Goal: Transaction & Acquisition: Book appointment/travel/reservation

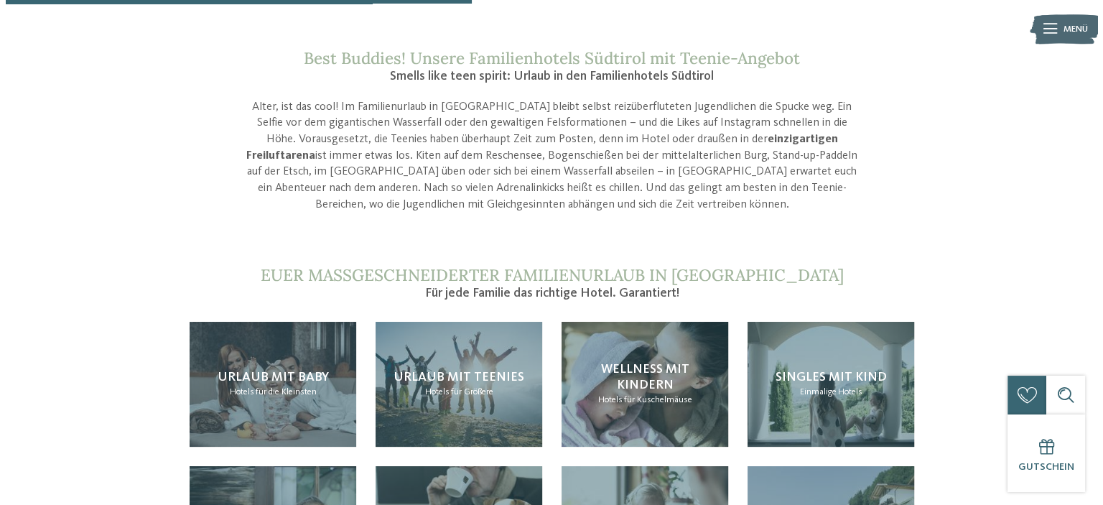
scroll to position [1221, 0]
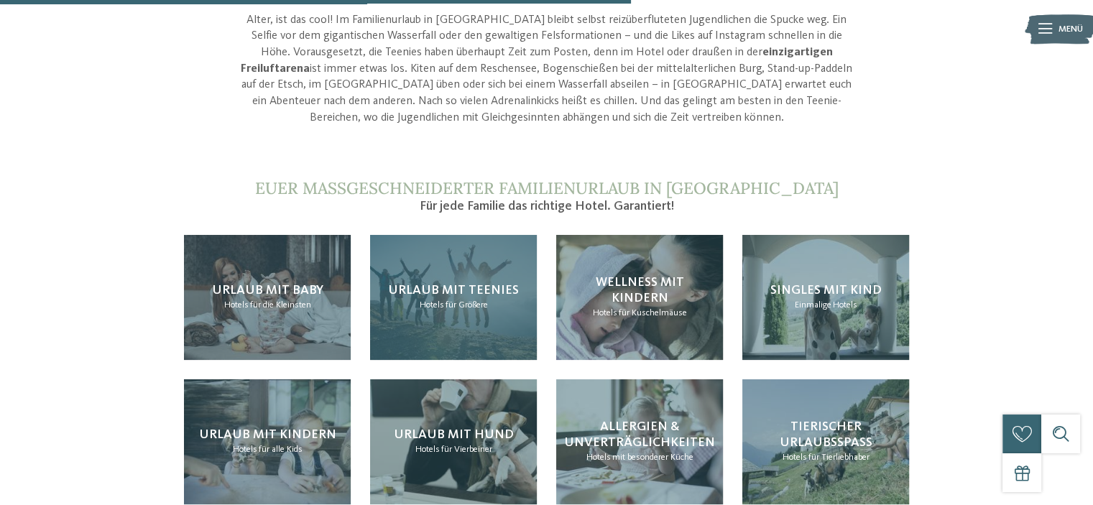
click at [458, 294] on span "Urlaub mit Teenies" at bounding box center [453, 290] width 131 height 13
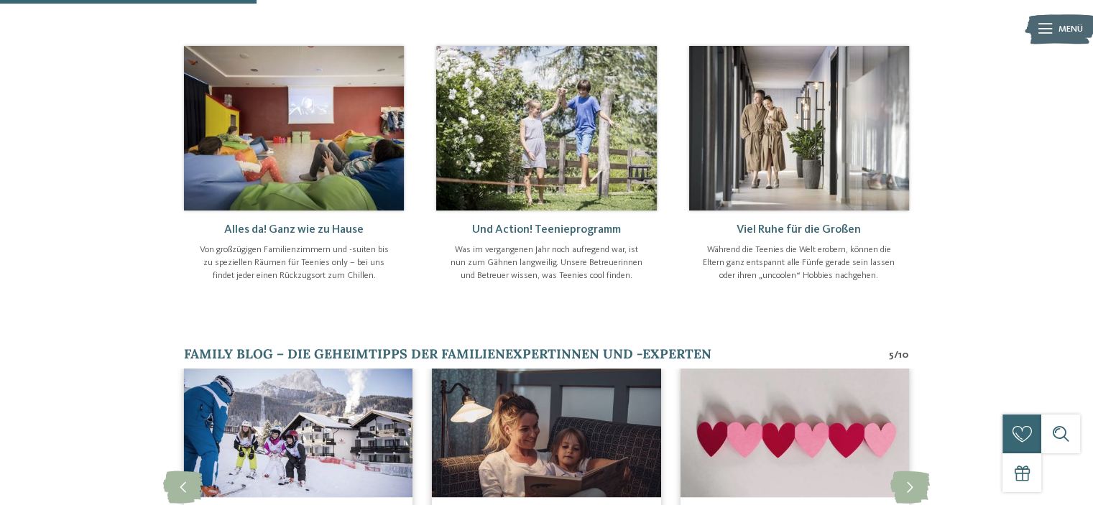
scroll to position [503, 0]
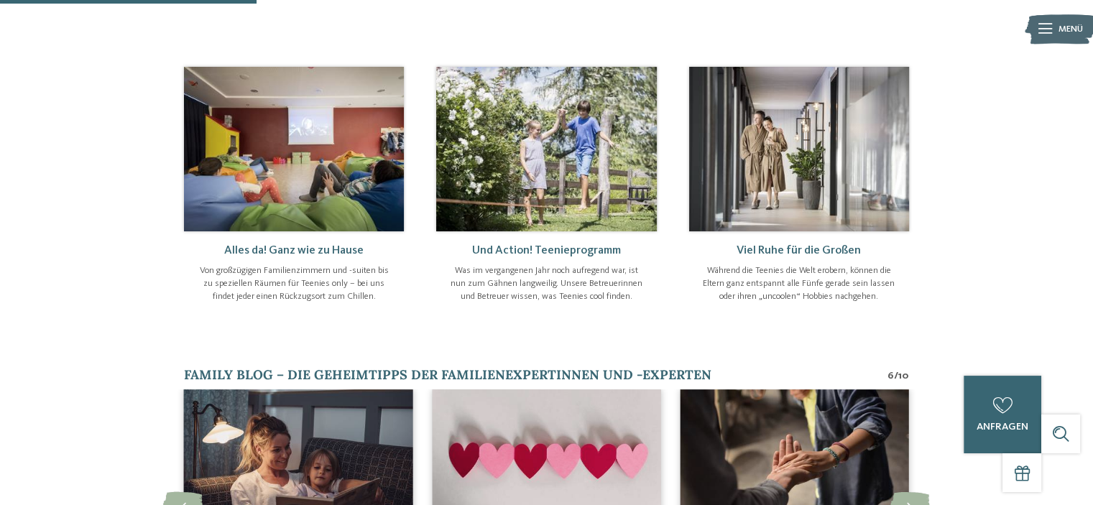
click at [609, 154] on img at bounding box center [546, 149] width 220 height 165
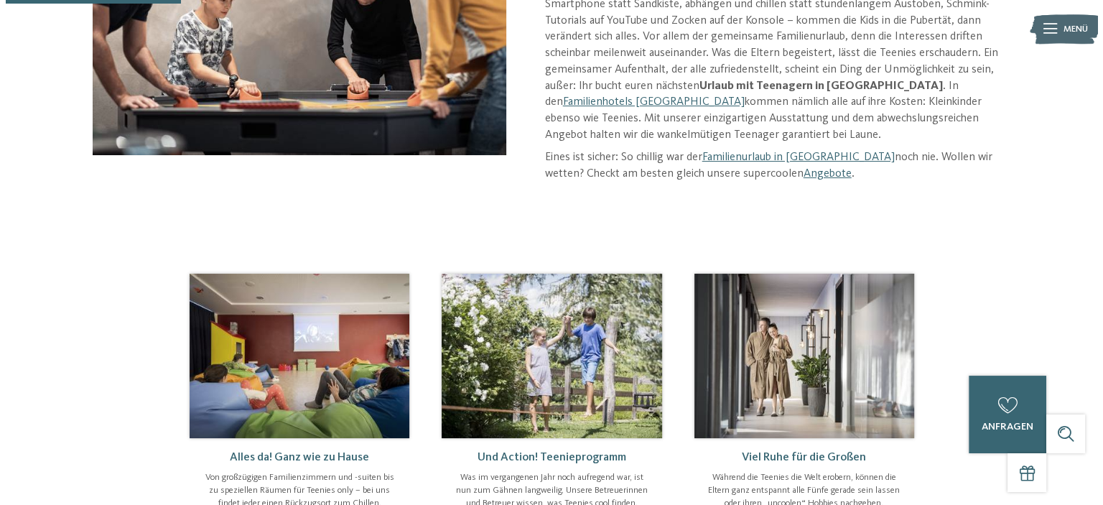
scroll to position [287, 0]
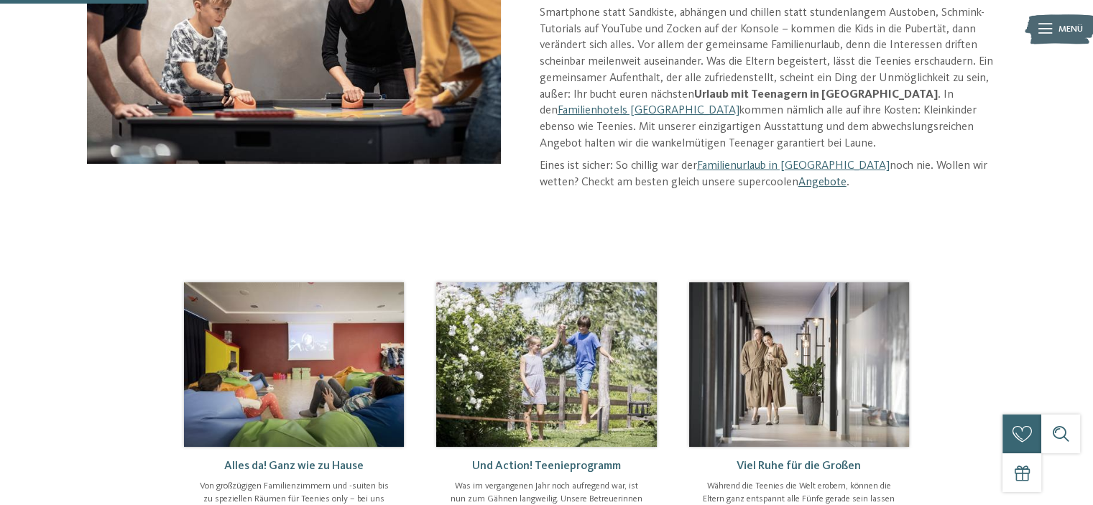
click at [798, 183] on link "Angebote" at bounding box center [822, 182] width 48 height 11
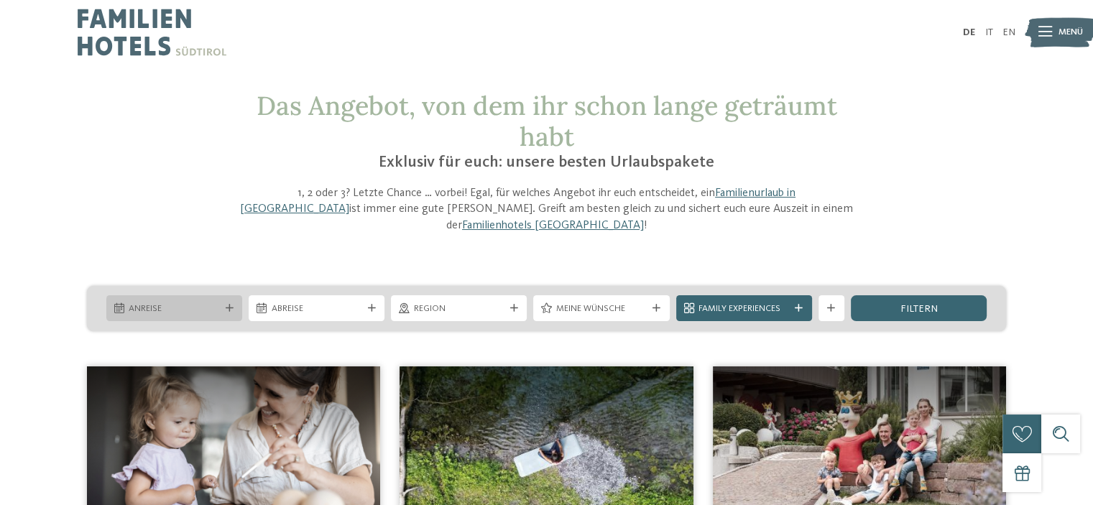
click at [180, 302] on span "Anreise" at bounding box center [174, 308] width 91 height 13
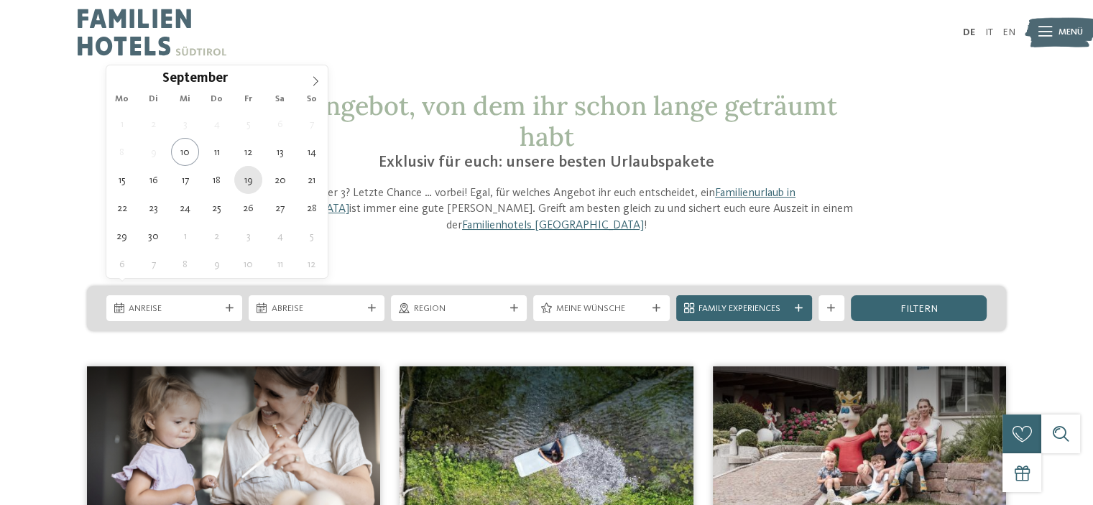
type div "[DATE]"
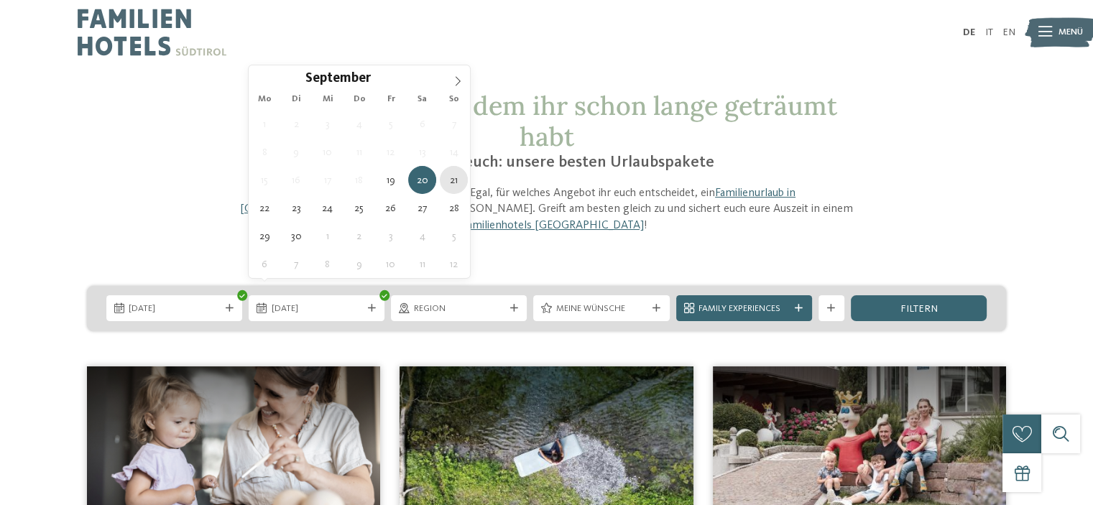
type div "[DATE]"
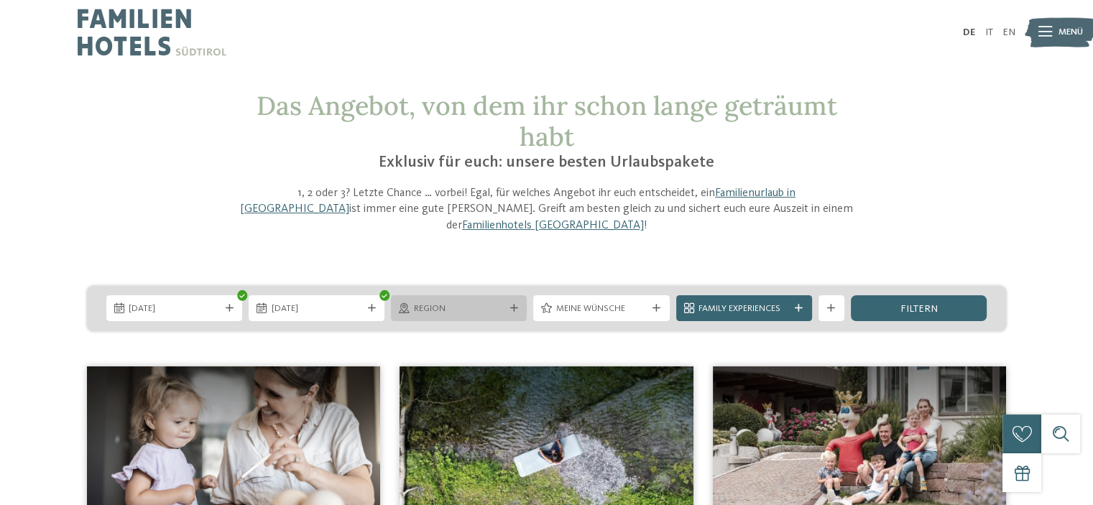
click at [460, 302] on span "Region" at bounding box center [459, 308] width 91 height 13
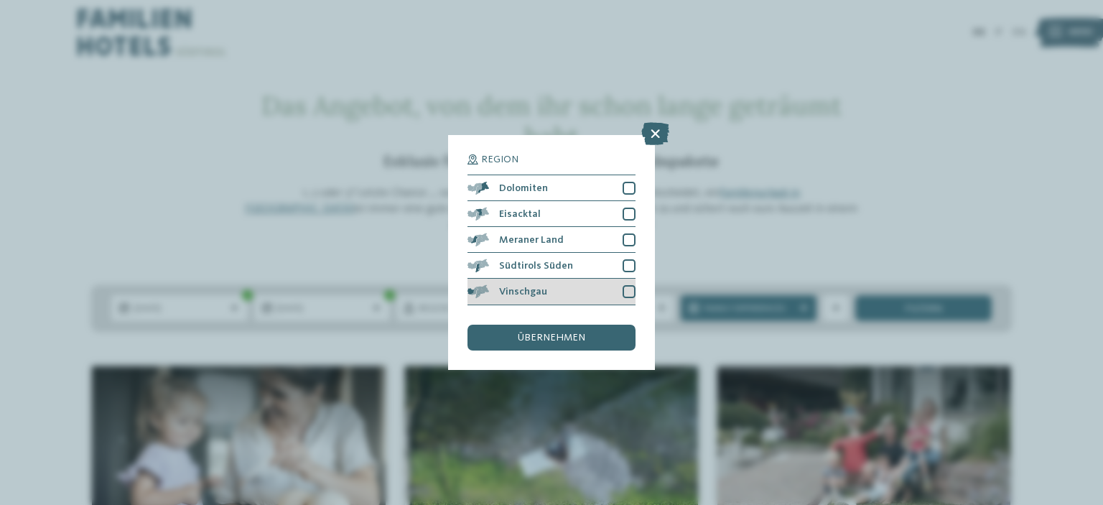
click at [540, 292] on span "Vinschgau" at bounding box center [523, 292] width 48 height 10
click at [531, 337] on span "übernehmen" at bounding box center [552, 338] width 68 height 10
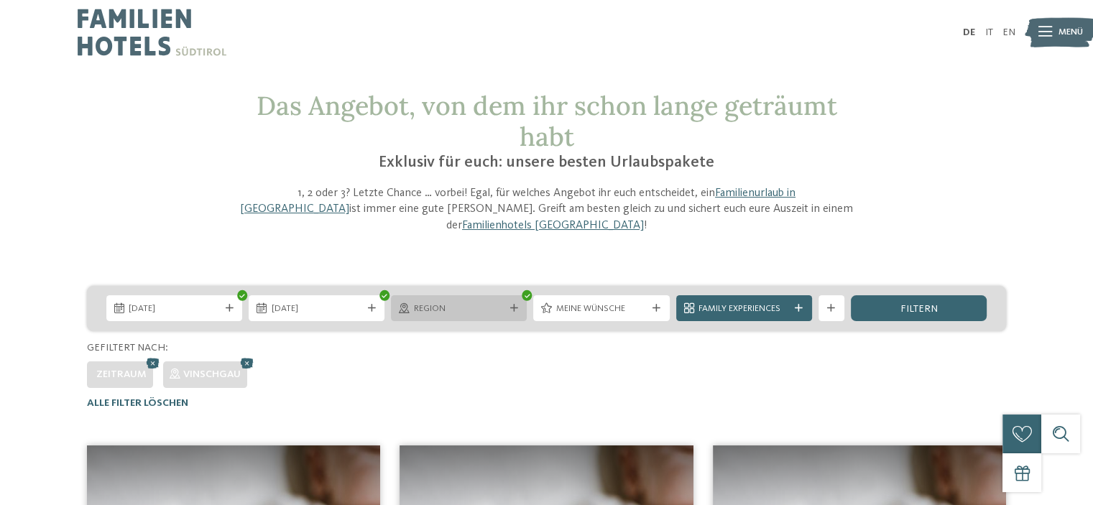
click at [468, 302] on span "Region" at bounding box center [459, 308] width 91 height 13
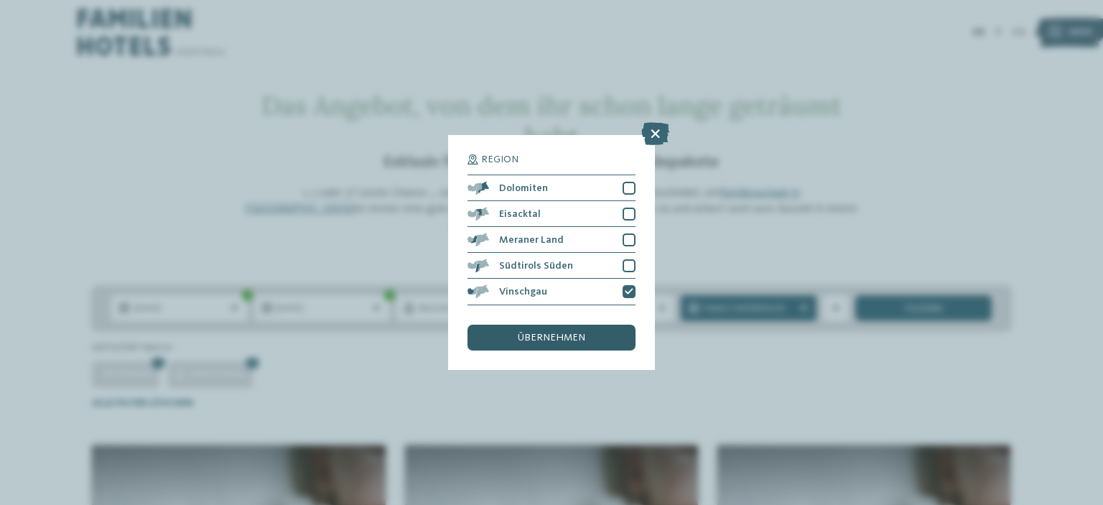
click at [569, 341] on span "übernehmen" at bounding box center [552, 338] width 68 height 10
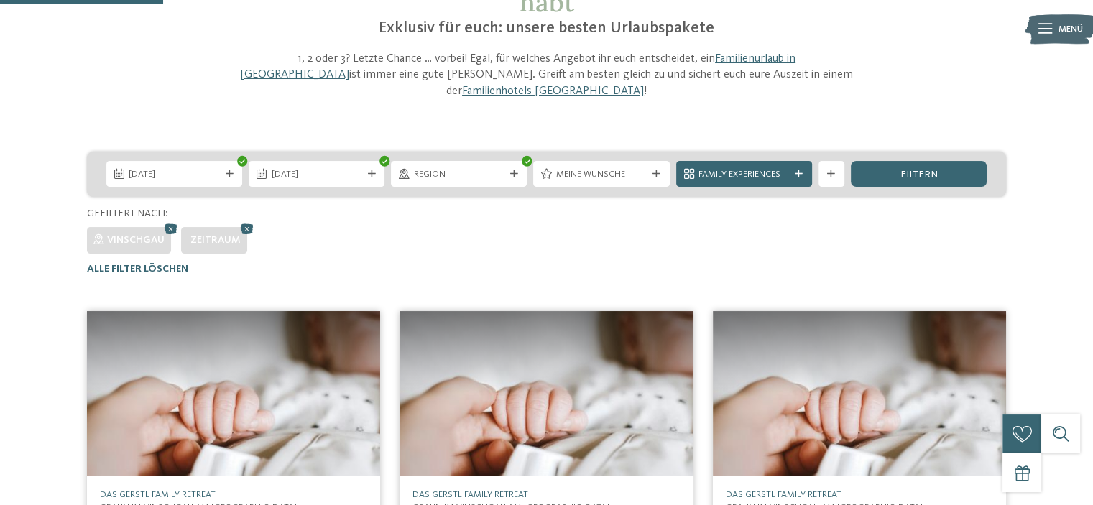
scroll to position [124, 0]
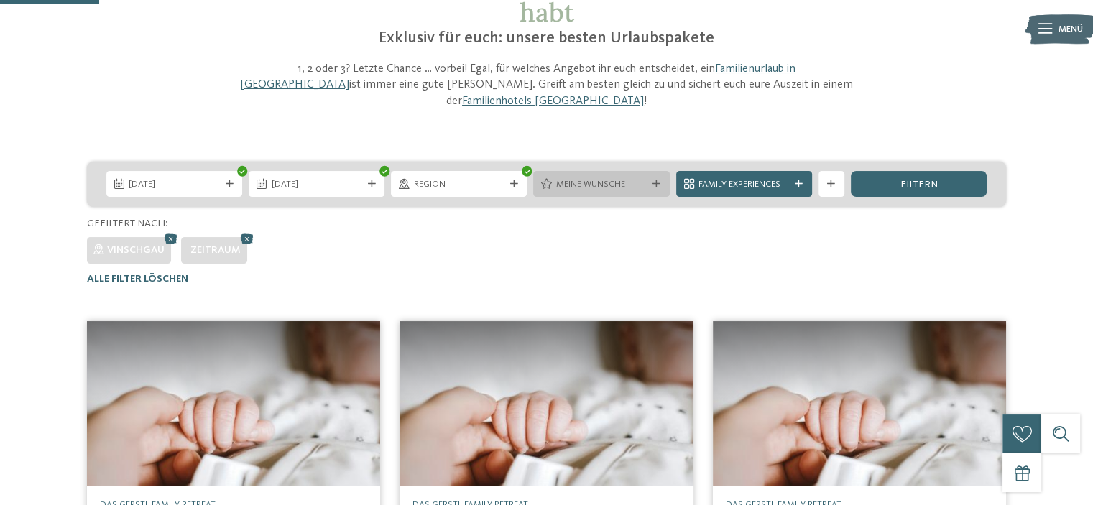
click at [630, 178] on span "Meine Wünsche" at bounding box center [601, 184] width 91 height 13
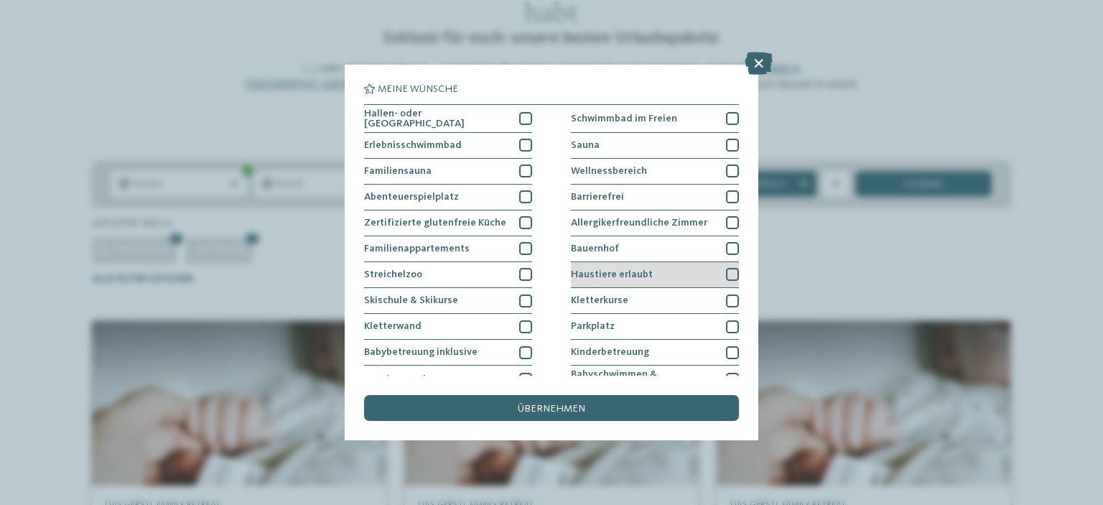
click at [726, 274] on div at bounding box center [732, 274] width 13 height 13
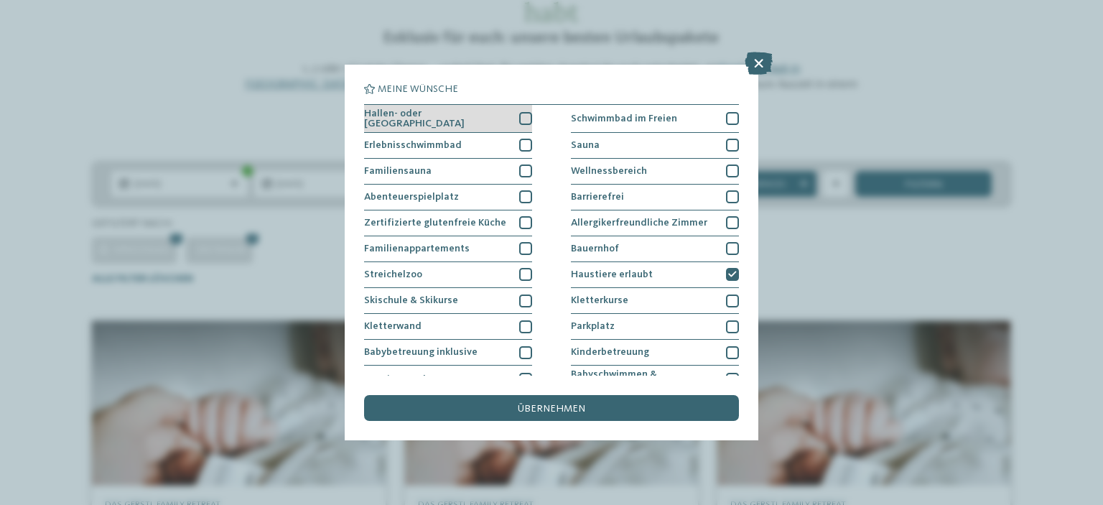
click at [514, 114] on div "Hallen- oder [GEOGRAPHIC_DATA]" at bounding box center [448, 119] width 168 height 28
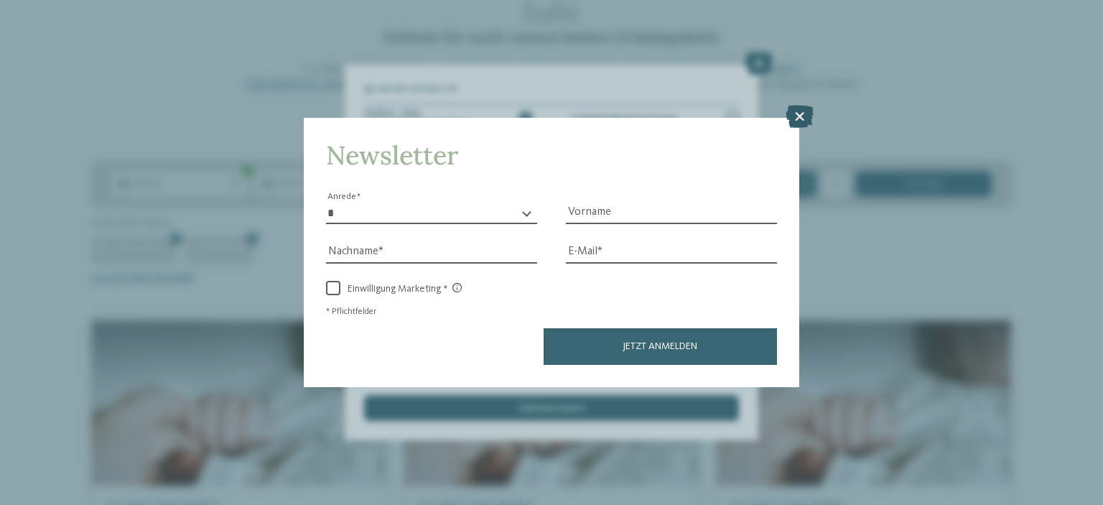
click at [802, 120] on icon at bounding box center [800, 116] width 28 height 23
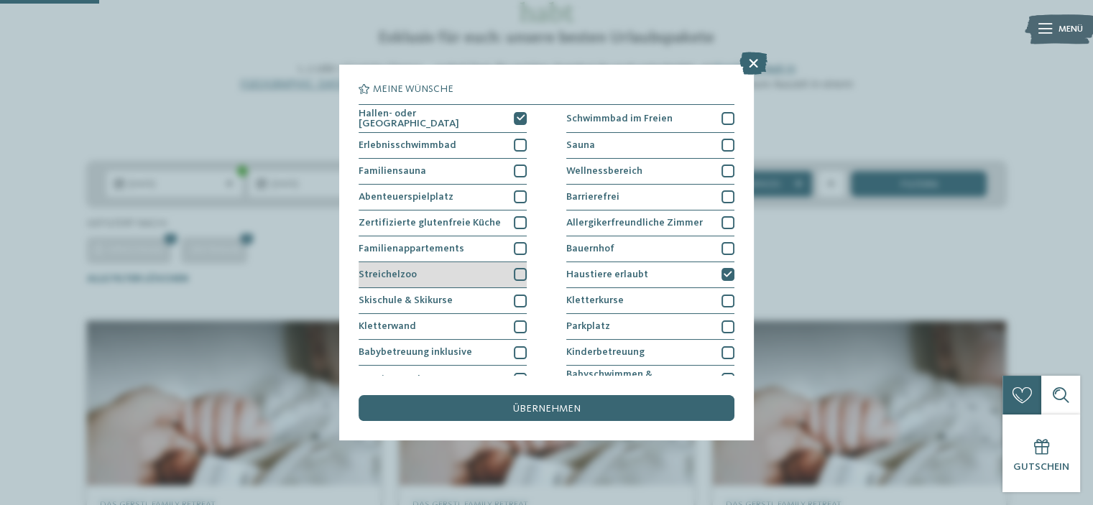
scroll to position [72, 0]
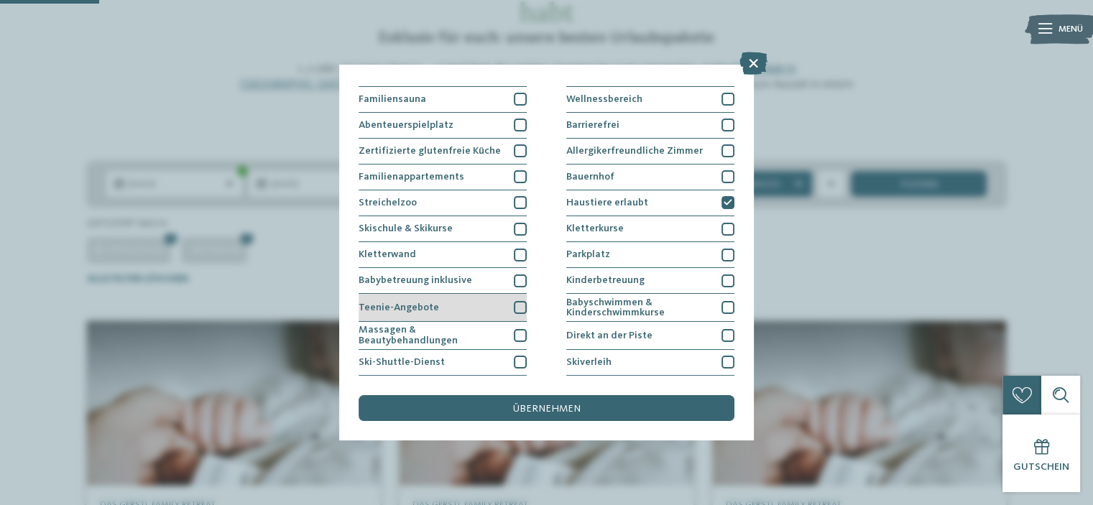
click at [515, 302] on div at bounding box center [520, 307] width 13 height 13
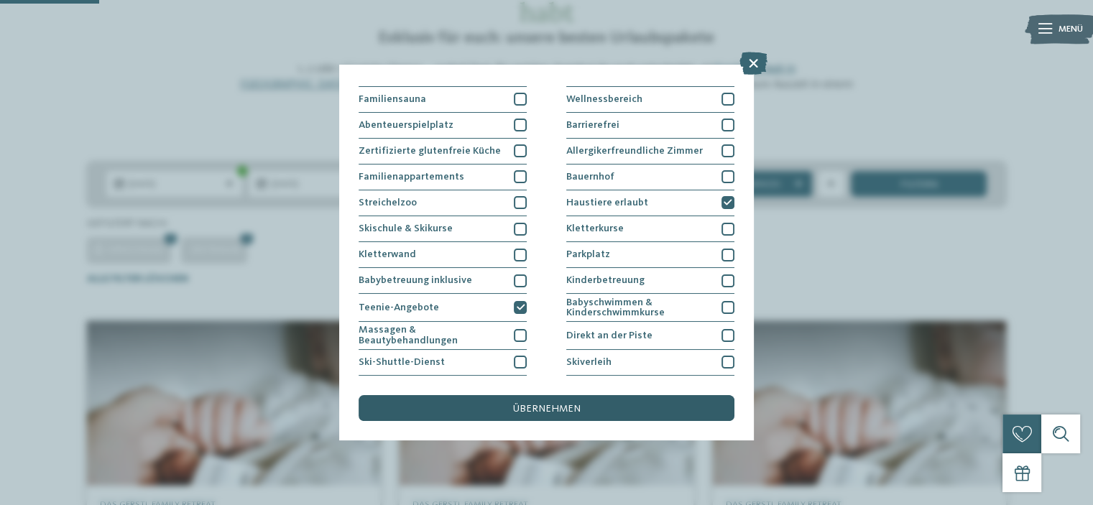
click at [570, 413] on span "übernehmen" at bounding box center [547, 409] width 68 height 10
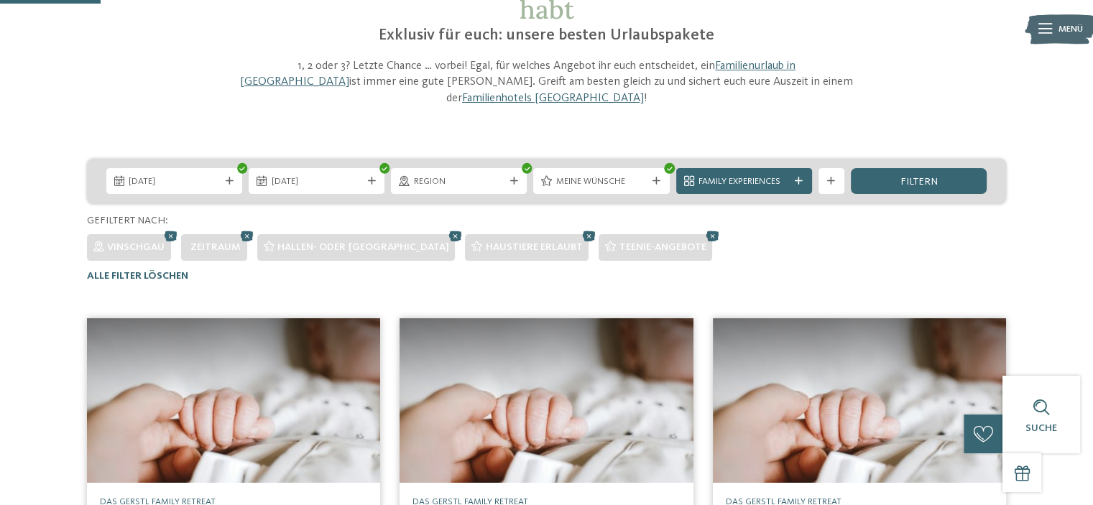
scroll to position [124, 0]
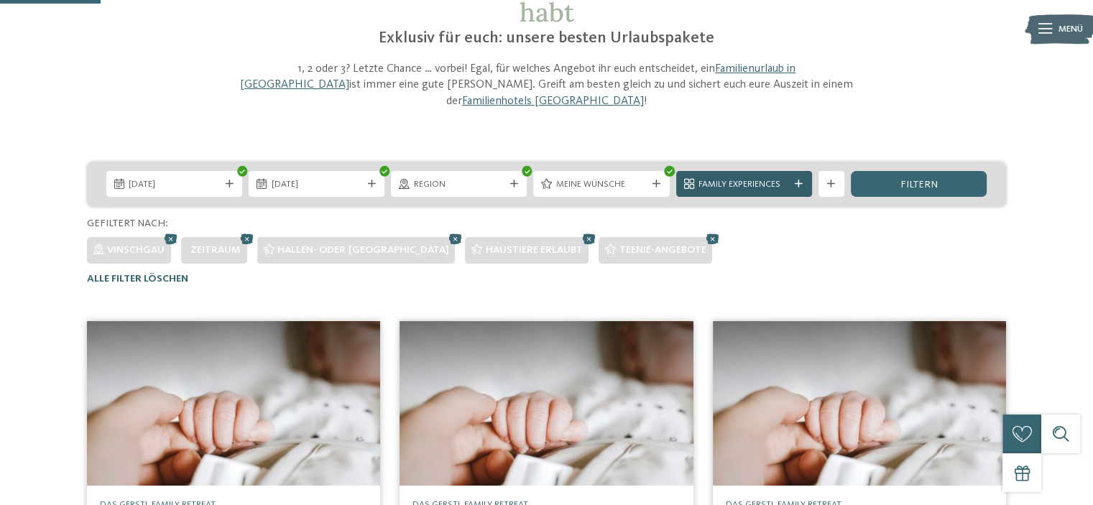
click at [734, 178] on span "Family Experiences" at bounding box center [743, 184] width 91 height 13
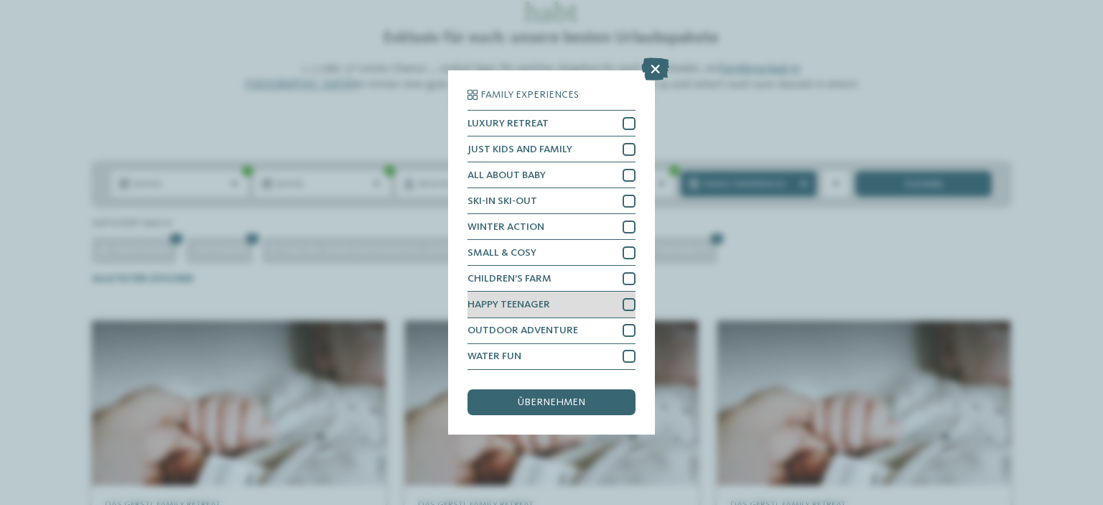
click at [629, 302] on div at bounding box center [629, 304] width 13 height 13
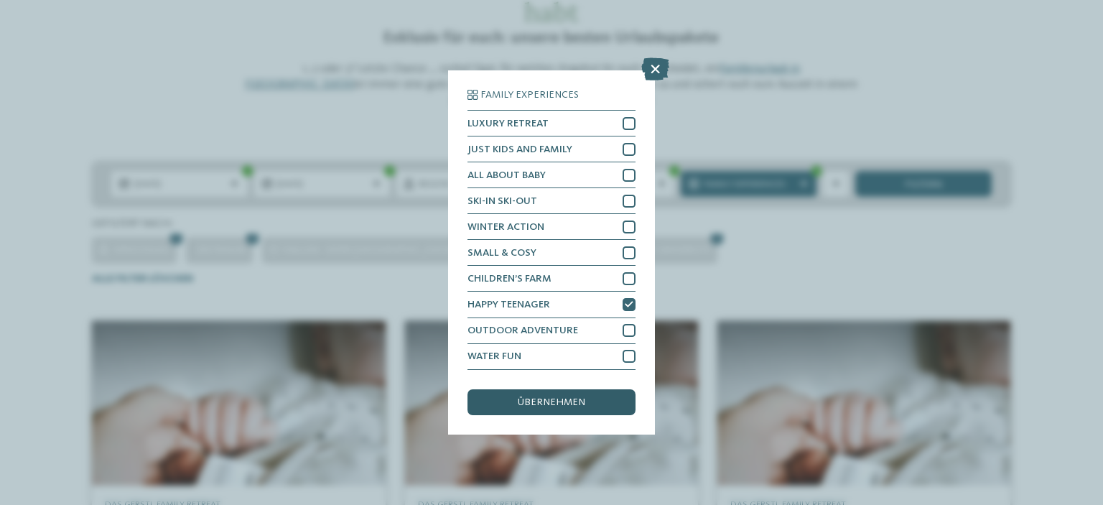
click at [618, 412] on div "übernehmen" at bounding box center [552, 402] width 168 height 26
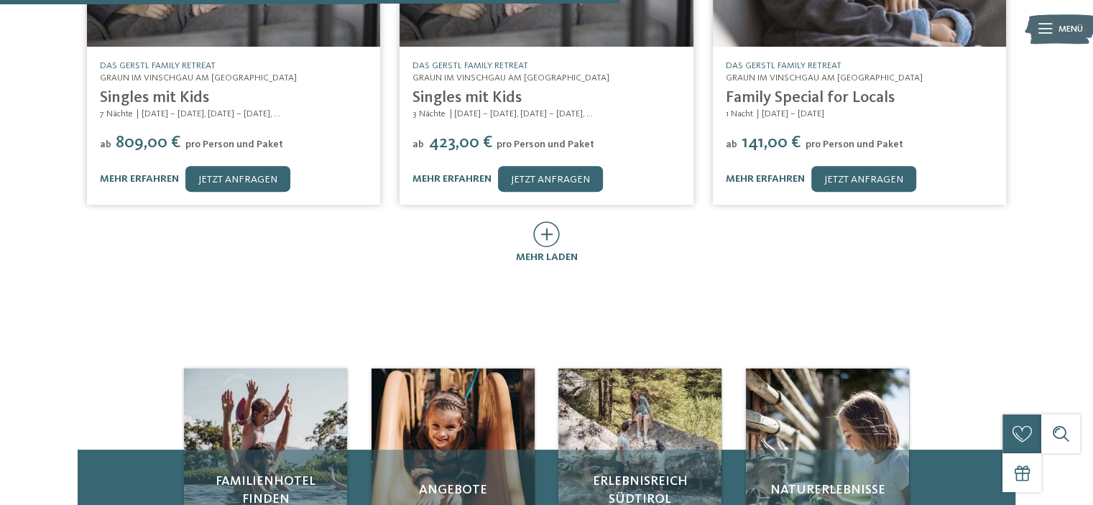
scroll to position [986, 0]
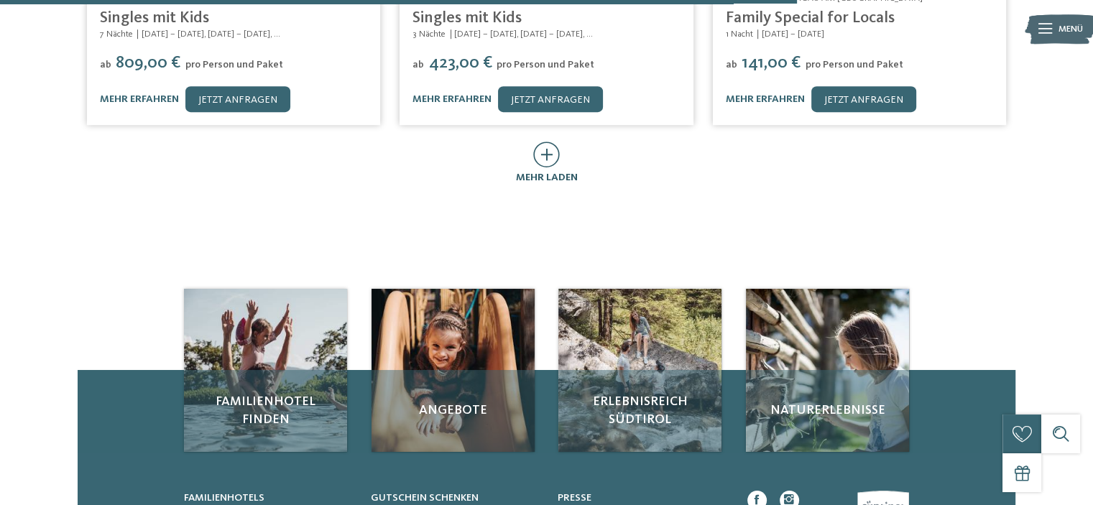
click at [550, 142] on icon at bounding box center [546, 155] width 27 height 26
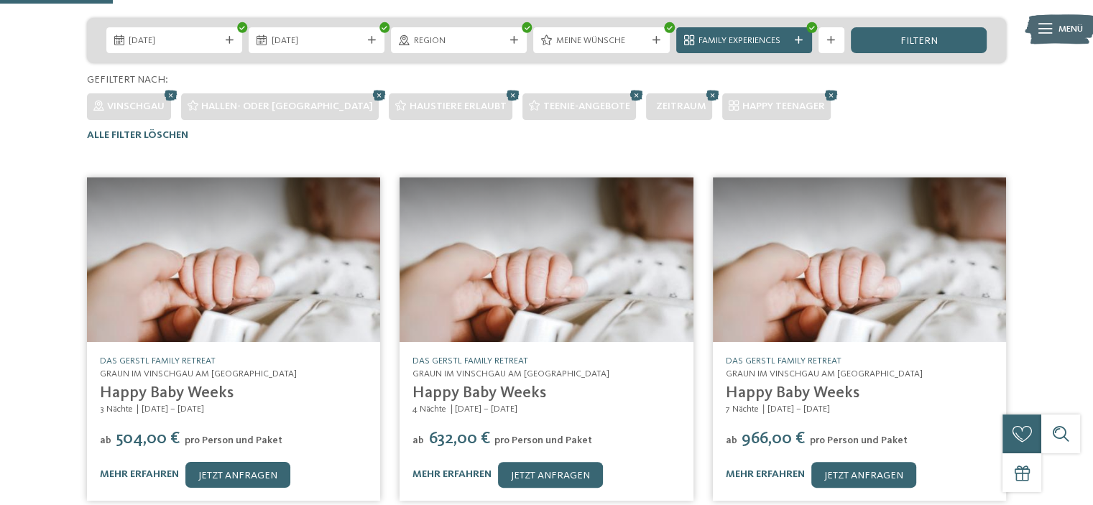
scroll to position [0, 0]
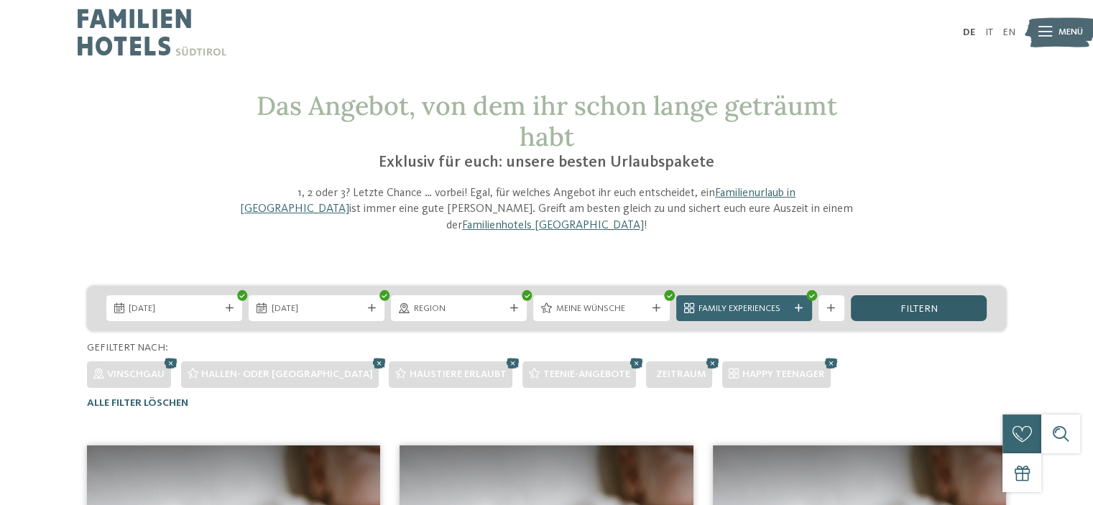
click at [915, 304] on span "filtern" at bounding box center [917, 309] width 37 height 10
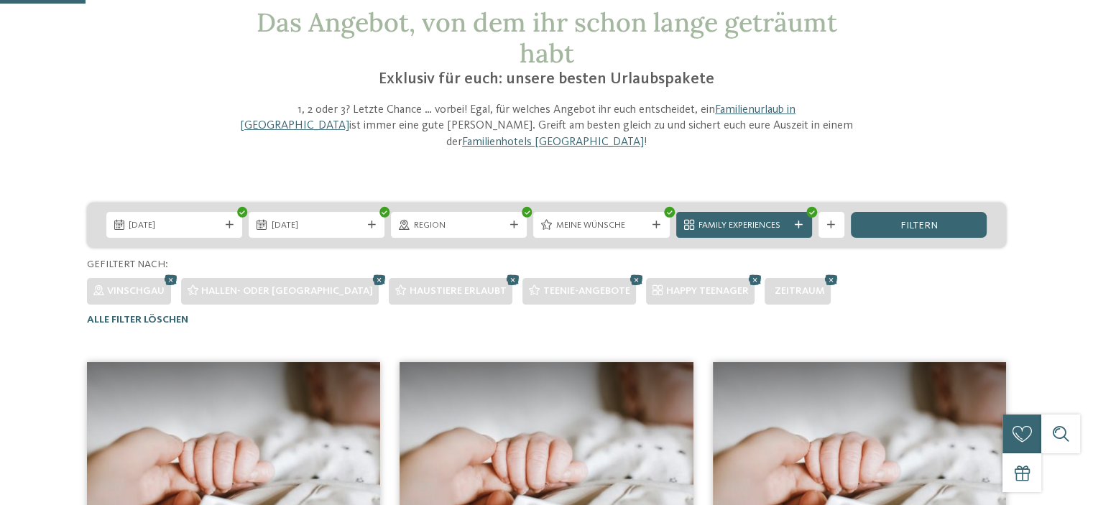
scroll to position [52, 0]
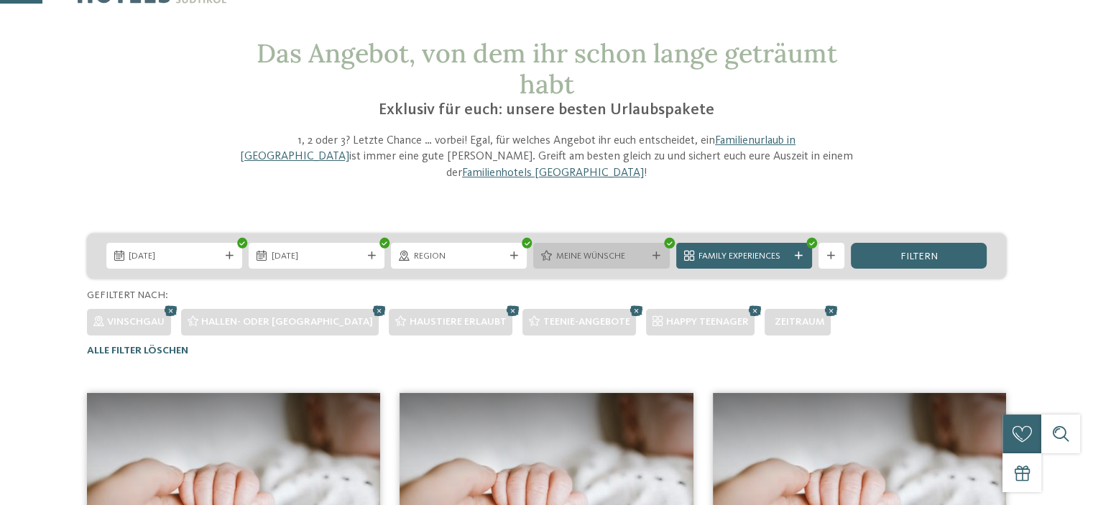
click at [652, 252] on div at bounding box center [656, 256] width 13 height 8
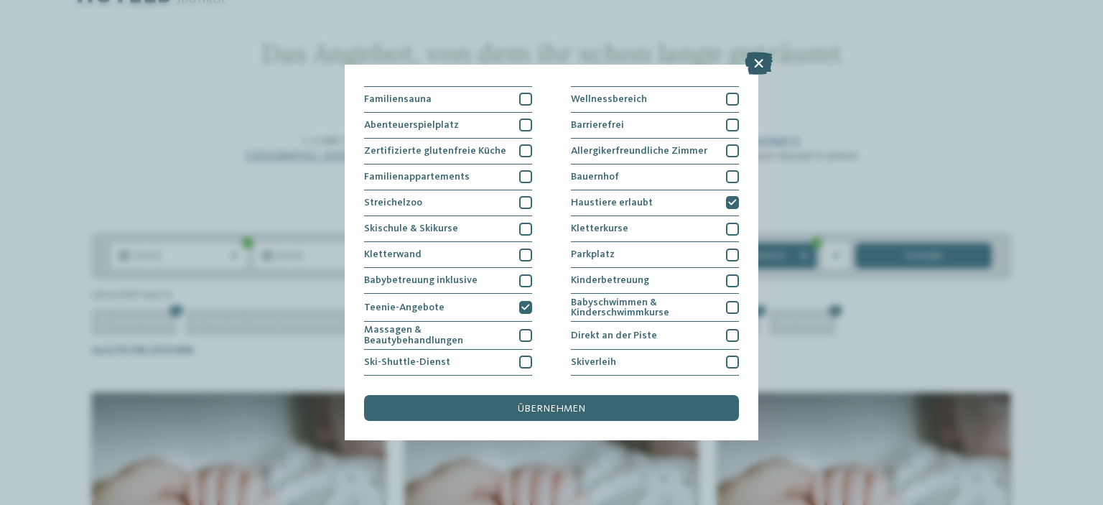
click at [765, 65] on icon at bounding box center [759, 63] width 28 height 23
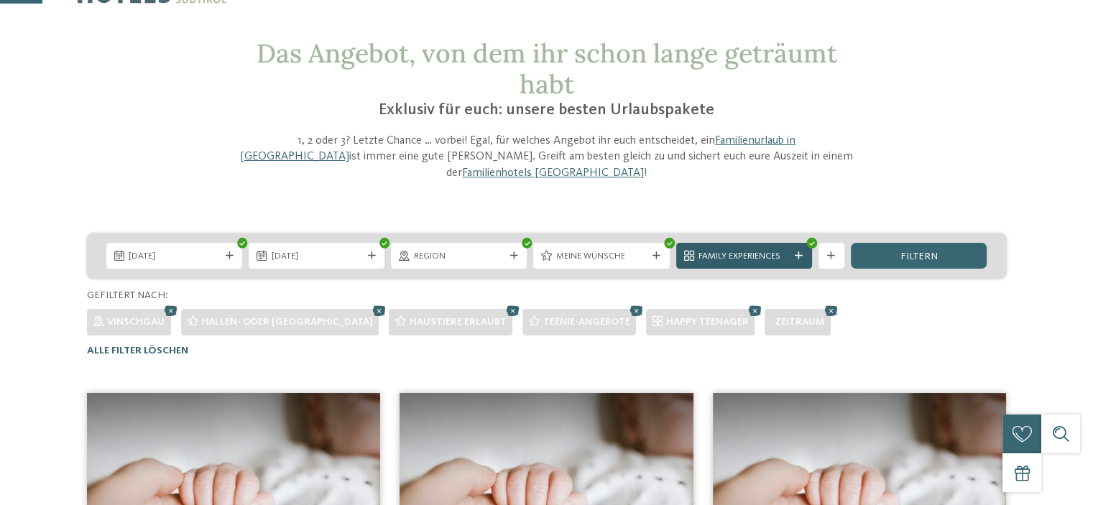
click at [790, 249] on div "Family Experiences" at bounding box center [743, 256] width 97 height 14
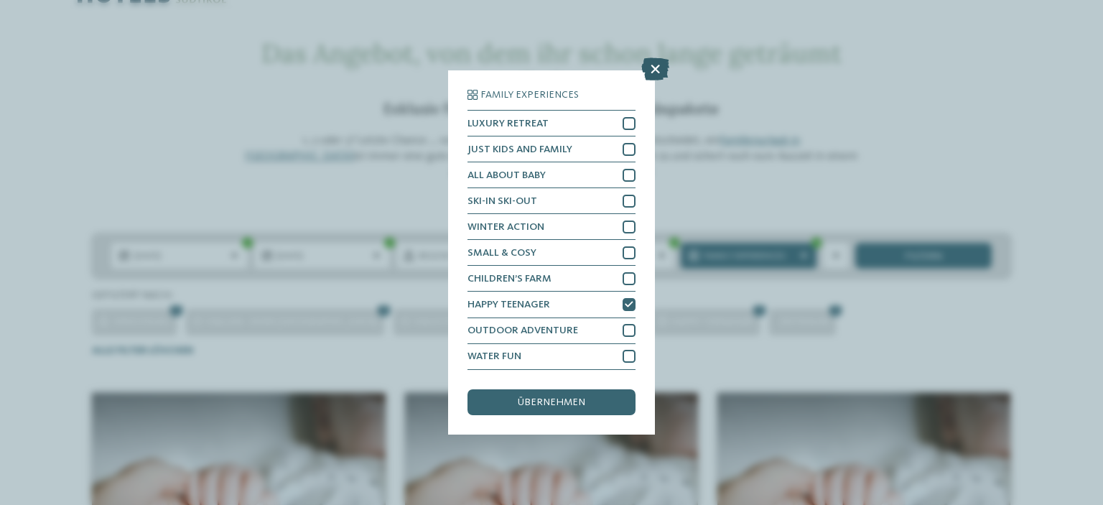
click at [662, 64] on icon at bounding box center [656, 69] width 28 height 23
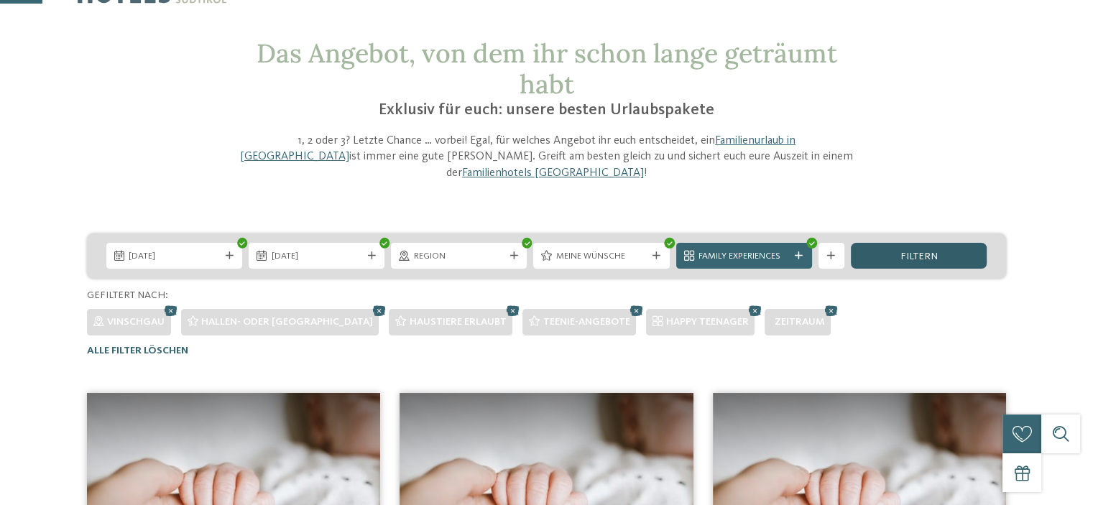
click at [919, 251] on span "filtern" at bounding box center [917, 256] width 37 height 10
